Goal: Task Accomplishment & Management: Complete application form

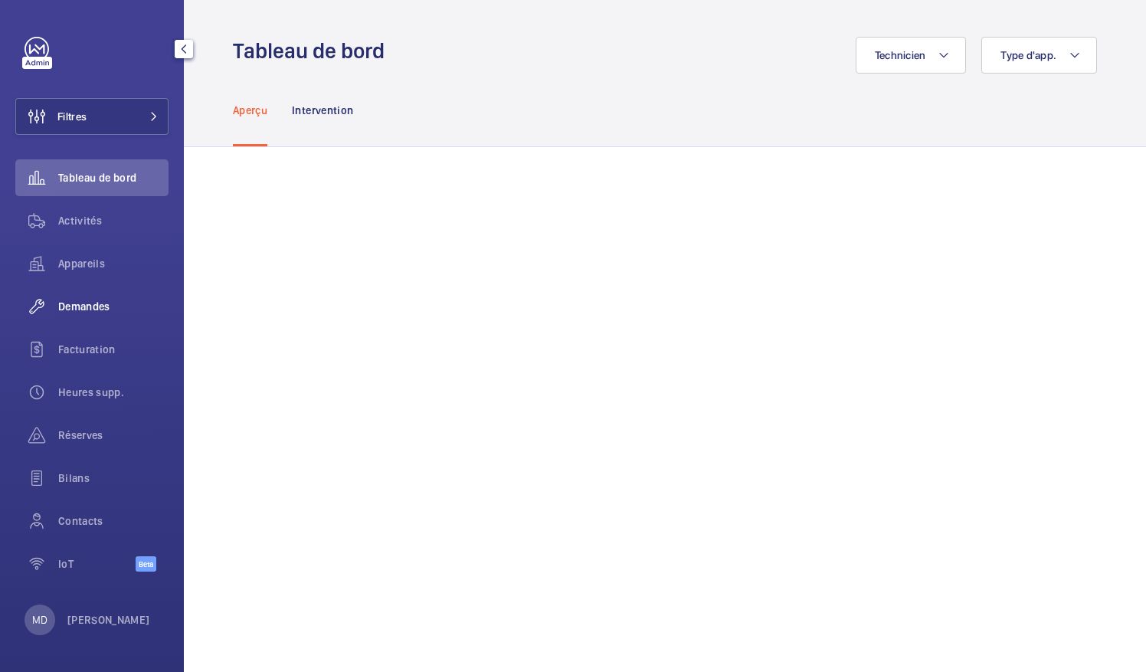
click at [57, 308] on wm-front-icon-button at bounding box center [36, 306] width 43 height 37
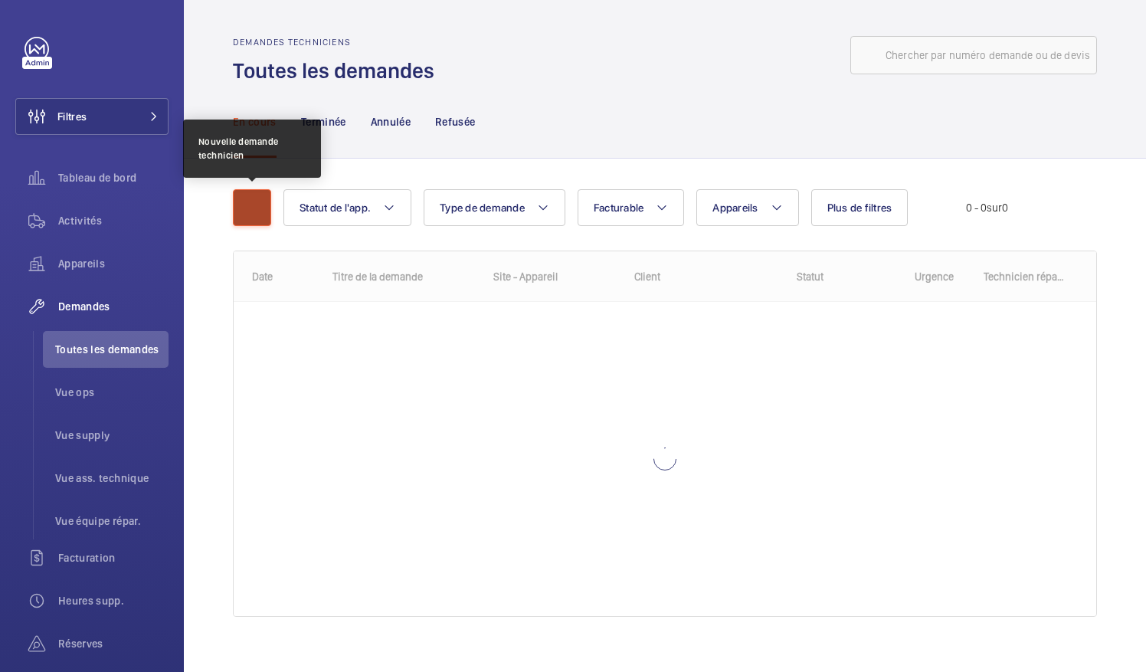
click at [237, 214] on button "button" at bounding box center [252, 207] width 38 height 37
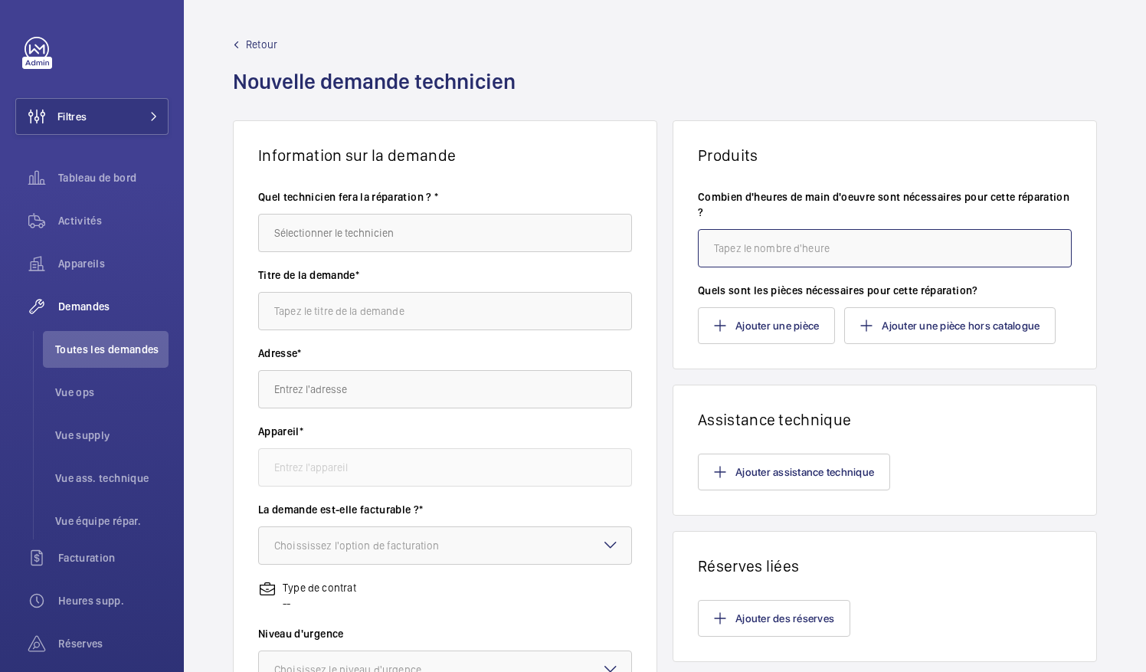
click at [725, 250] on input "number" at bounding box center [885, 248] width 374 height 38
click at [774, 329] on button "Ajouter une pièce" at bounding box center [766, 325] width 137 height 37
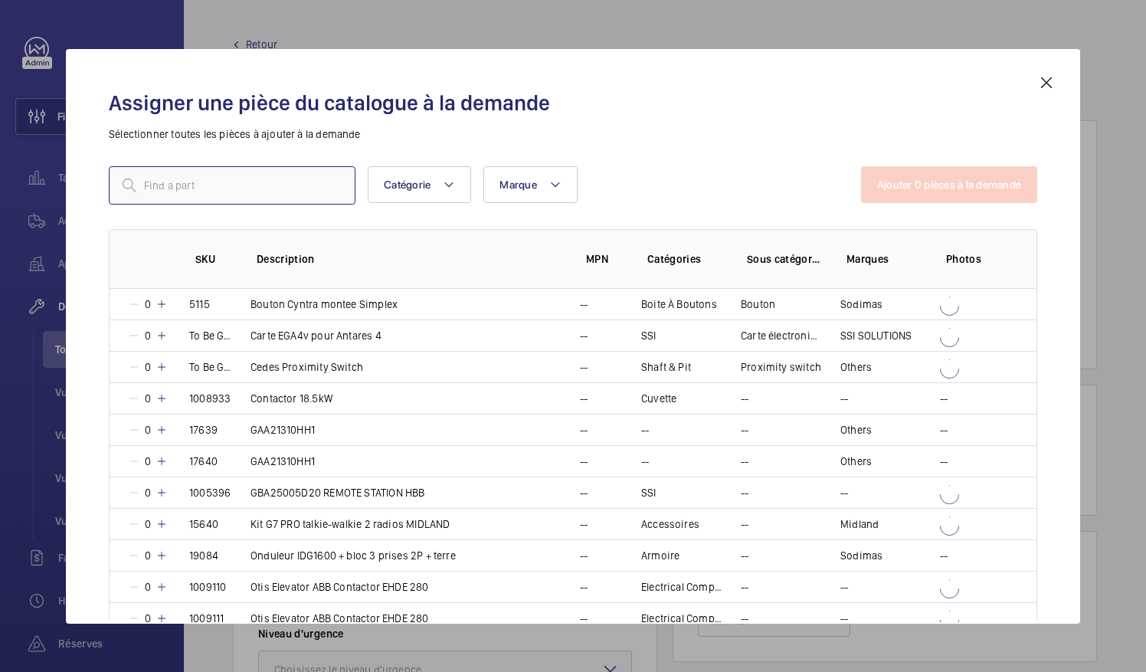
click at [224, 180] on input "text" at bounding box center [232, 185] width 247 height 38
paste input "LCE CPU561"
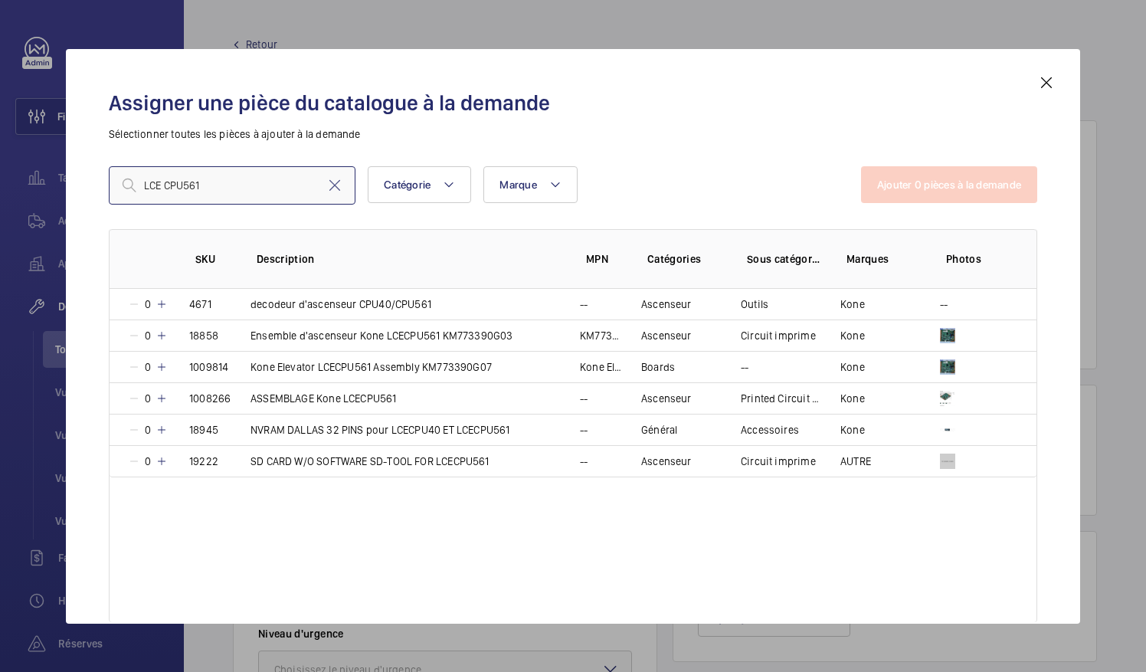
type input "LCE CPU561"
